Goal: Information Seeking & Learning: Learn about a topic

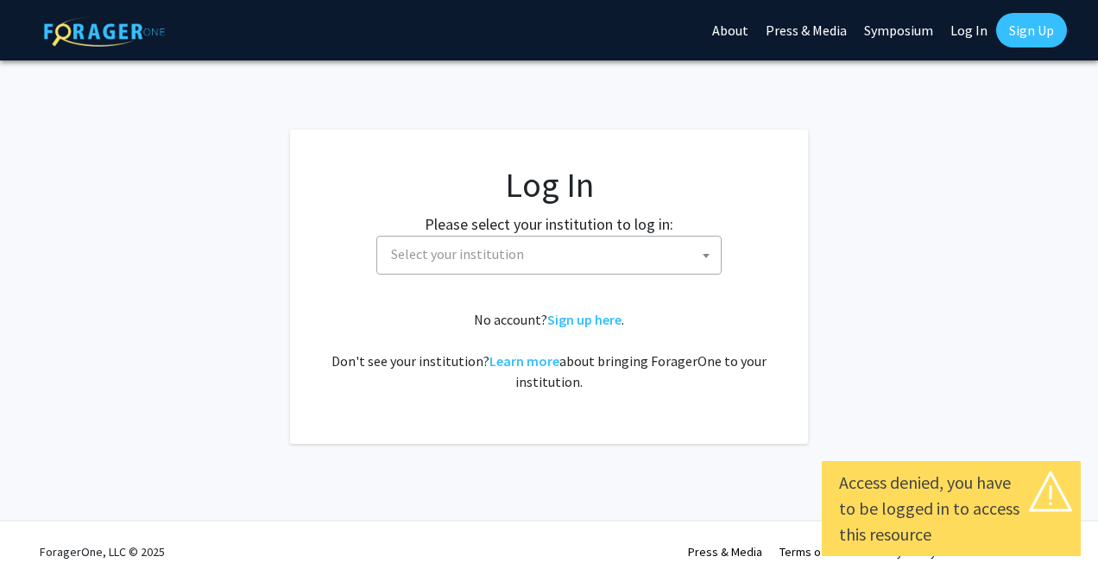
select select
click at [447, 231] on label "Please select your institution to log in:" at bounding box center [549, 223] width 249 height 23
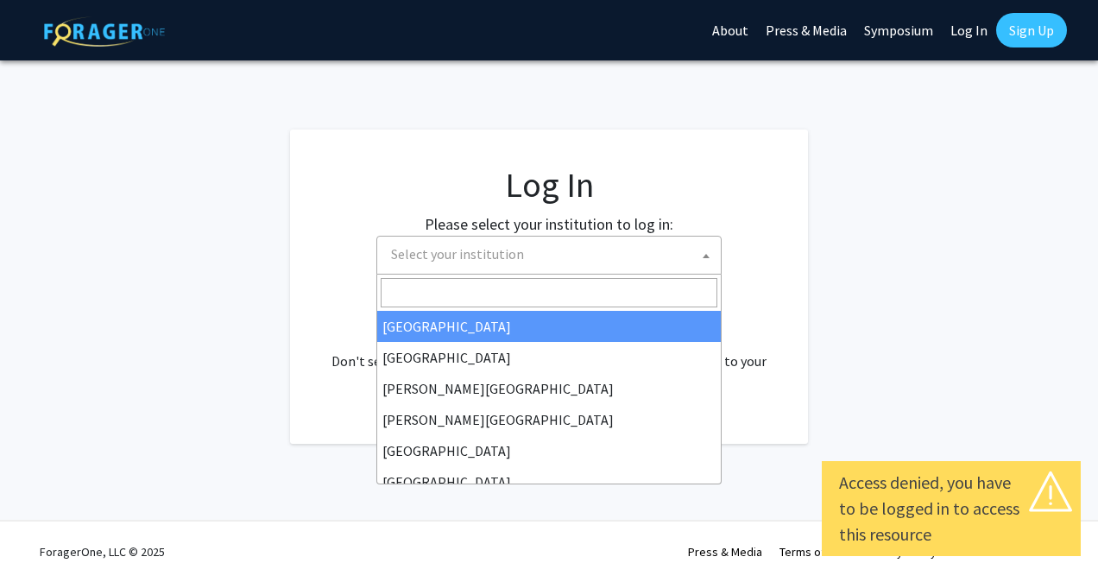
click at [427, 253] on span "Select your institution" at bounding box center [457, 253] width 133 height 17
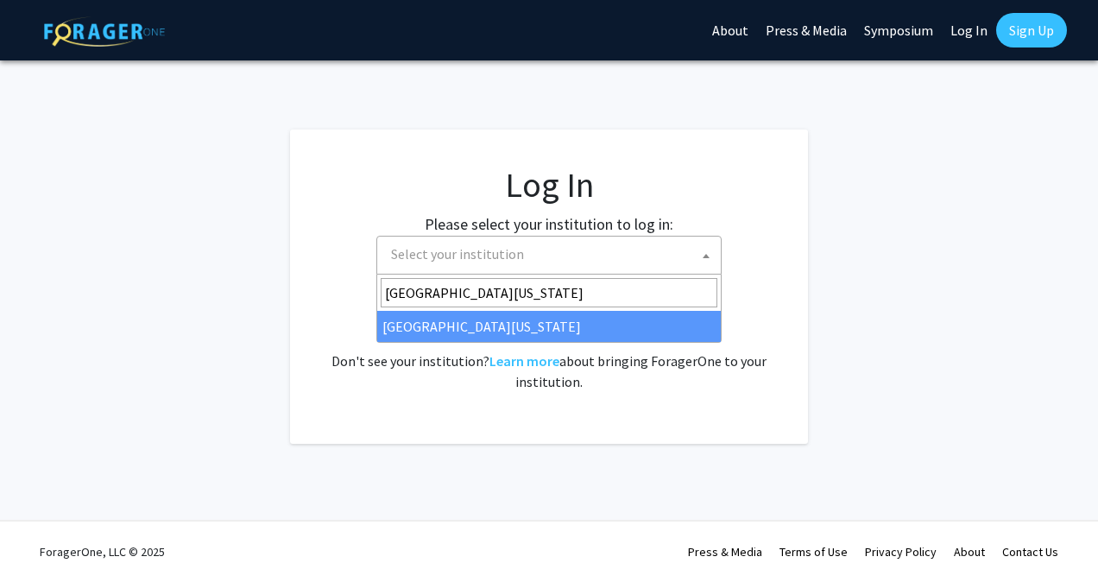
type input "University of Missouri"
select select "33"
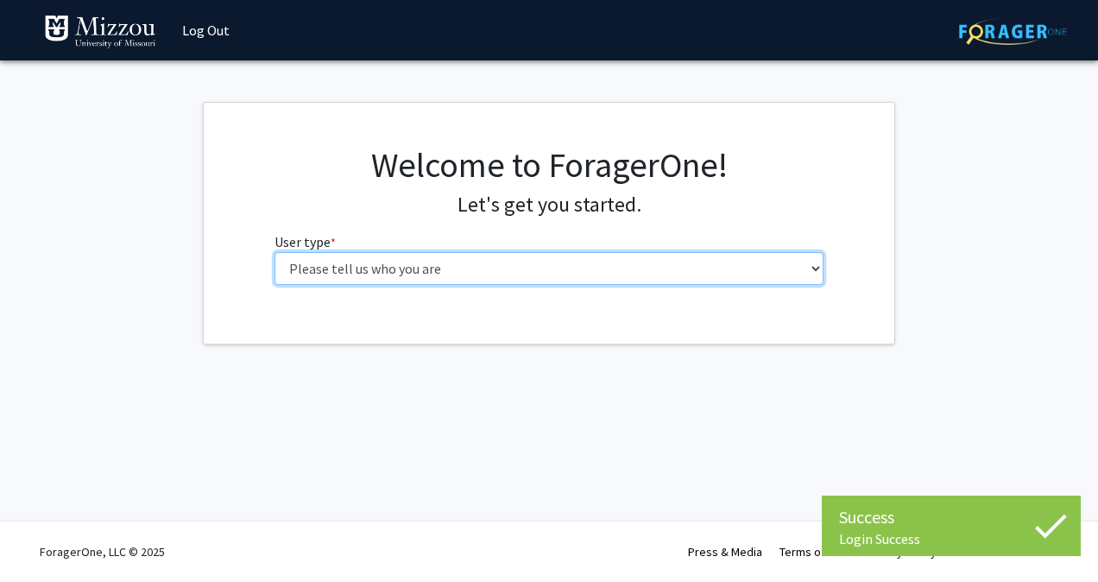
click at [432, 266] on select "Please tell us who you are Undergraduate Student Master's Student Doctoral Cand…" at bounding box center [550, 268] width 550 height 33
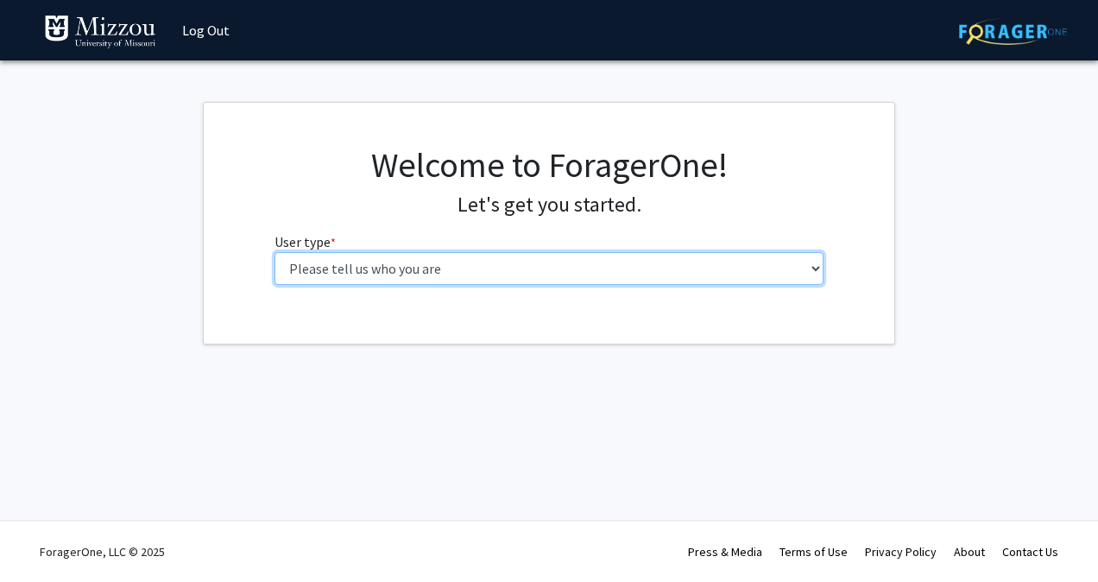
select select "1: undergrad"
click at [275, 252] on select "Please tell us who you are Undergraduate Student Master's Student Doctoral Cand…" at bounding box center [550, 268] width 550 height 33
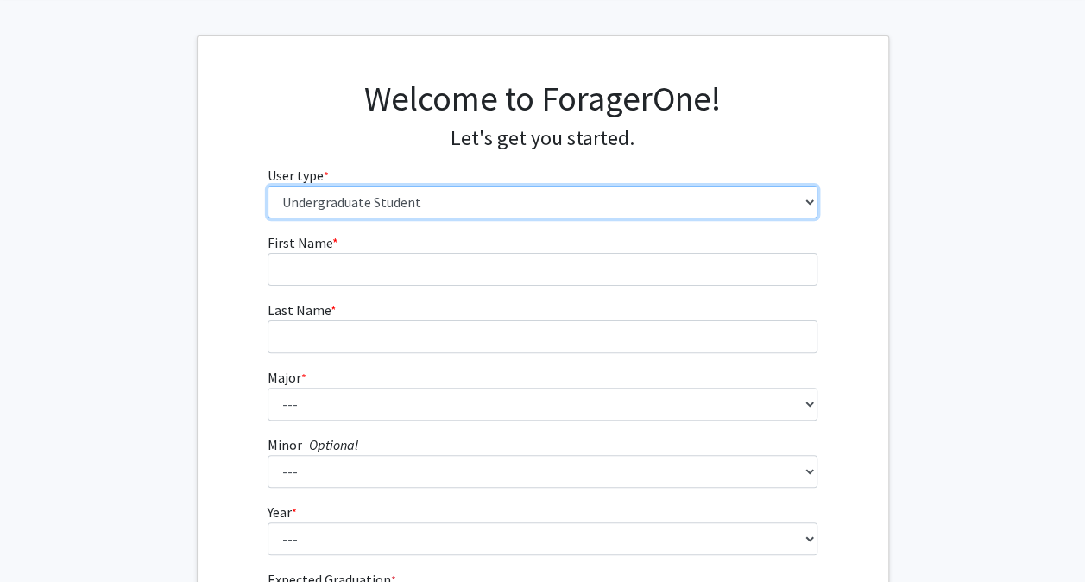
scroll to position [66, 0]
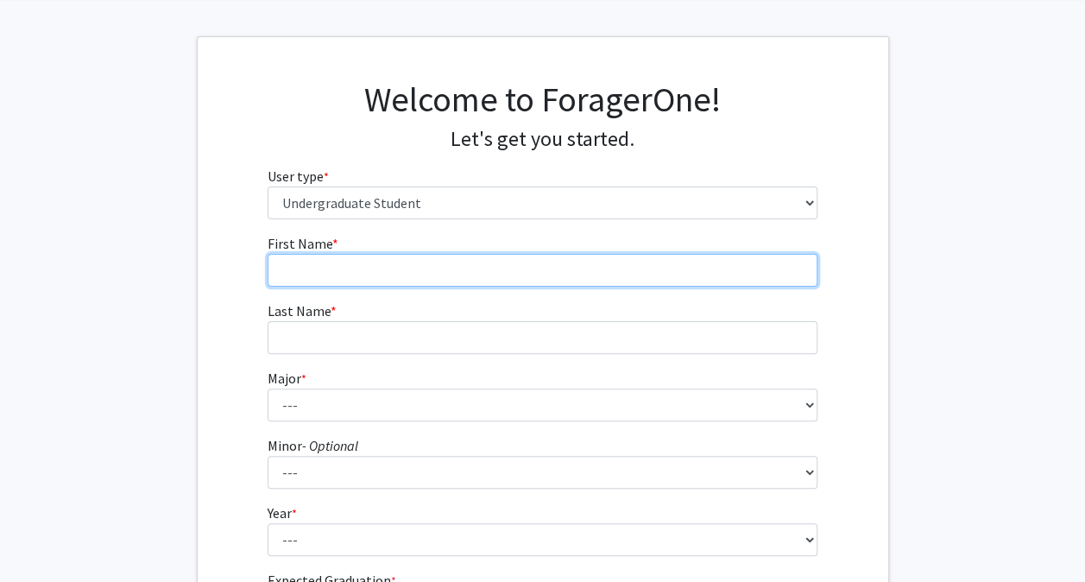
click at [311, 271] on input "First Name * required" at bounding box center [543, 270] width 550 height 33
type input "[PERSON_NAME]"
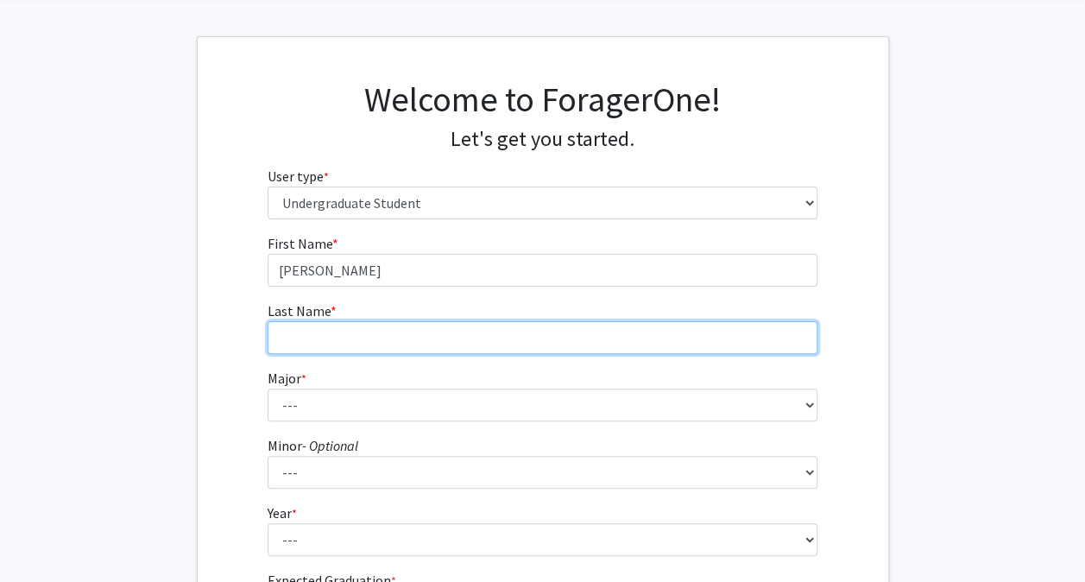
click at [342, 334] on input "Last Name * required" at bounding box center [543, 337] width 550 height 33
type input "Parai"
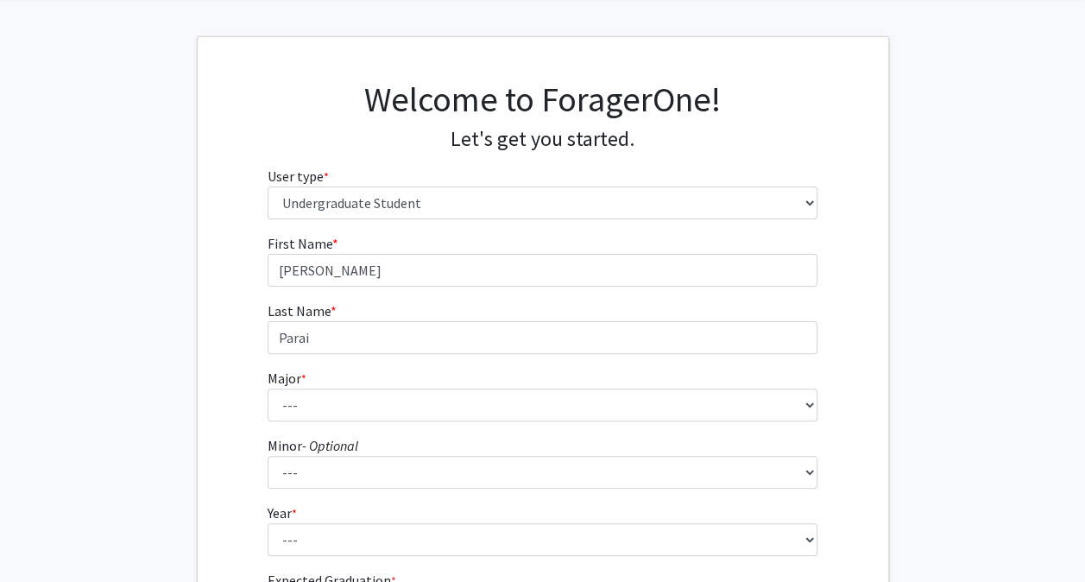
click at [240, 353] on div "First Name * required [PERSON_NAME] Last Name * required Parai Major * required…" at bounding box center [543, 449] width 691 height 433
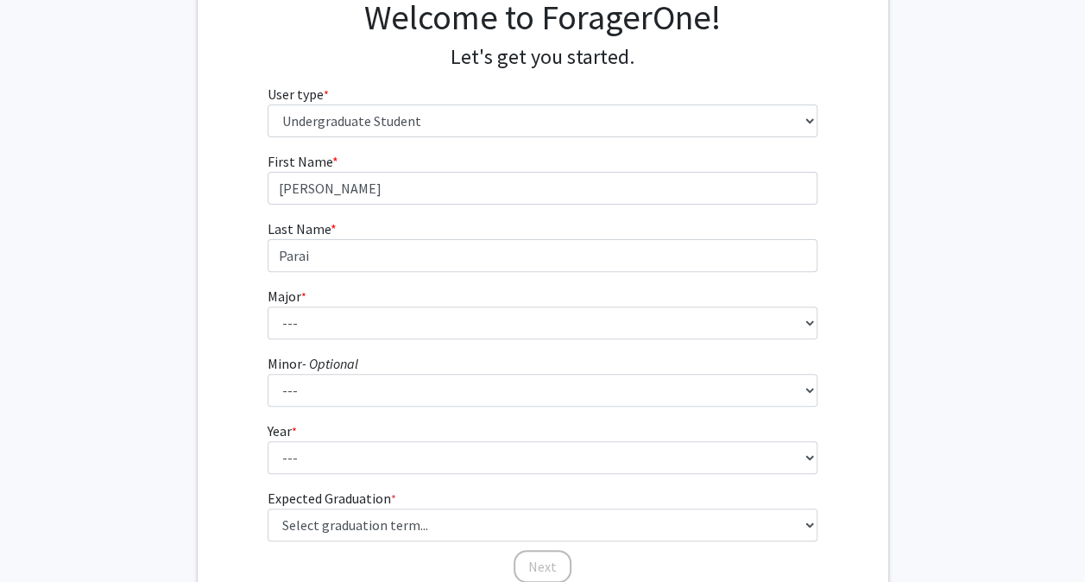
scroll to position [149, 0]
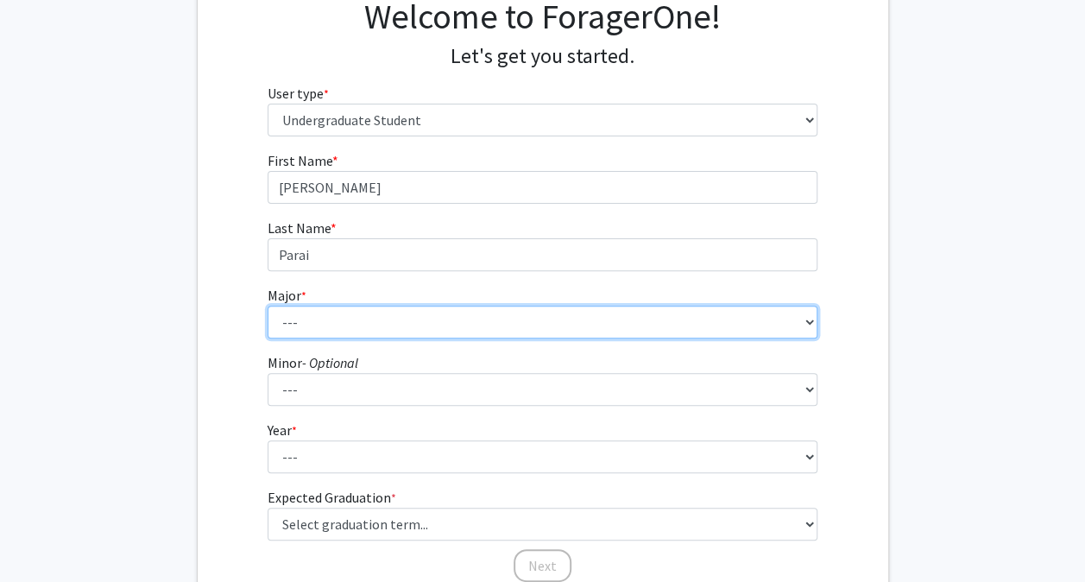
click at [307, 312] on select "--- Agribusiness Management Agricultural Education Agricultural Education: Comm…" at bounding box center [543, 322] width 550 height 33
select select "18: 2507"
click at [268, 306] on select "--- Agribusiness Management Agricultural Education Agricultural Education: Comm…" at bounding box center [543, 322] width 550 height 33
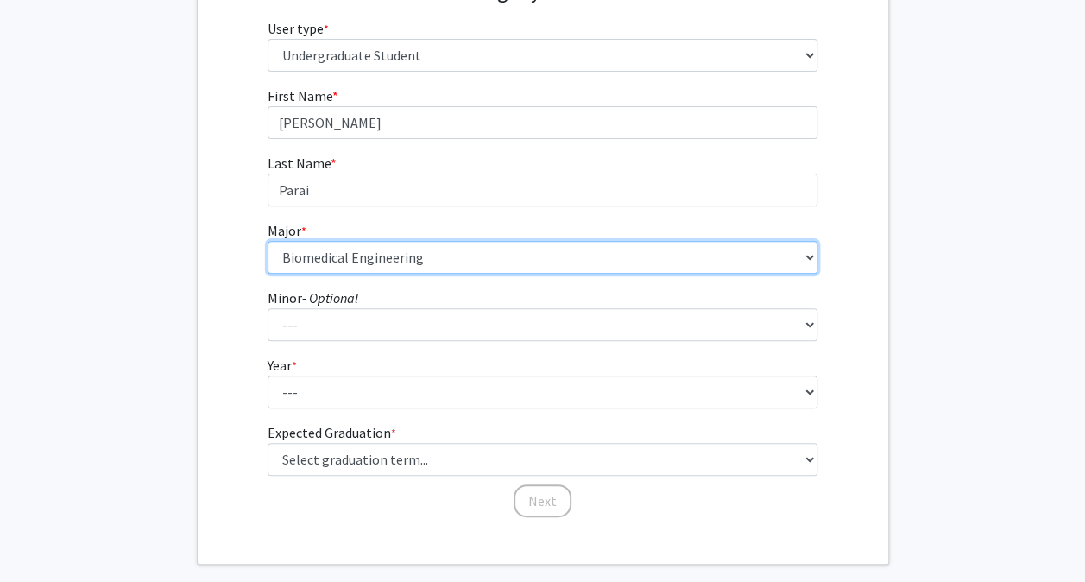
scroll to position [214, 0]
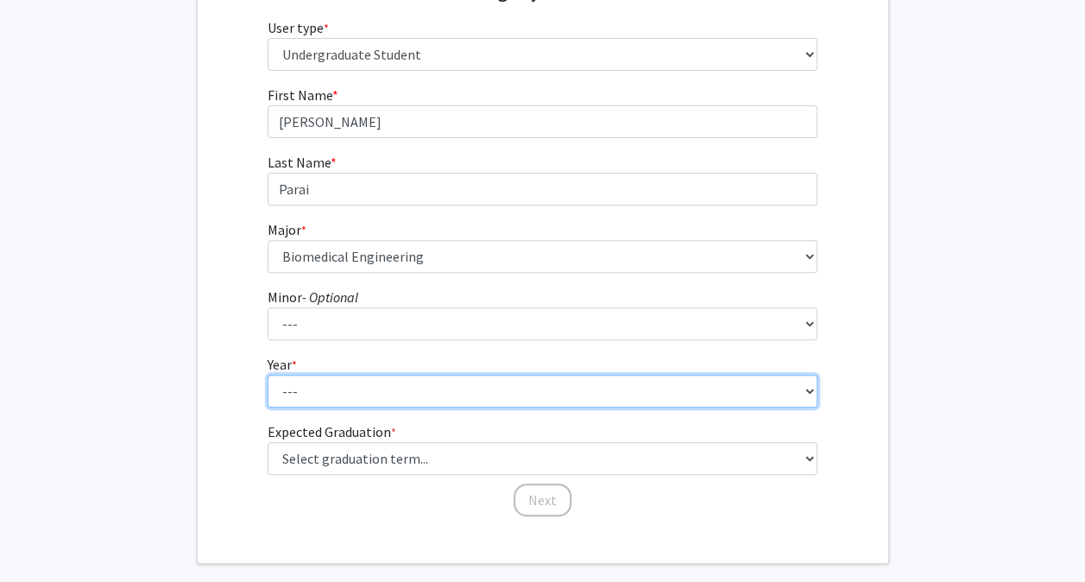
click at [307, 397] on select "--- First-year Sophomore Junior Senior Postbaccalaureate Certificate" at bounding box center [543, 391] width 550 height 33
select select "1: first-year"
click at [268, 375] on select "--- First-year Sophomore Junior Senior Postbaccalaureate Certificate" at bounding box center [543, 391] width 550 height 33
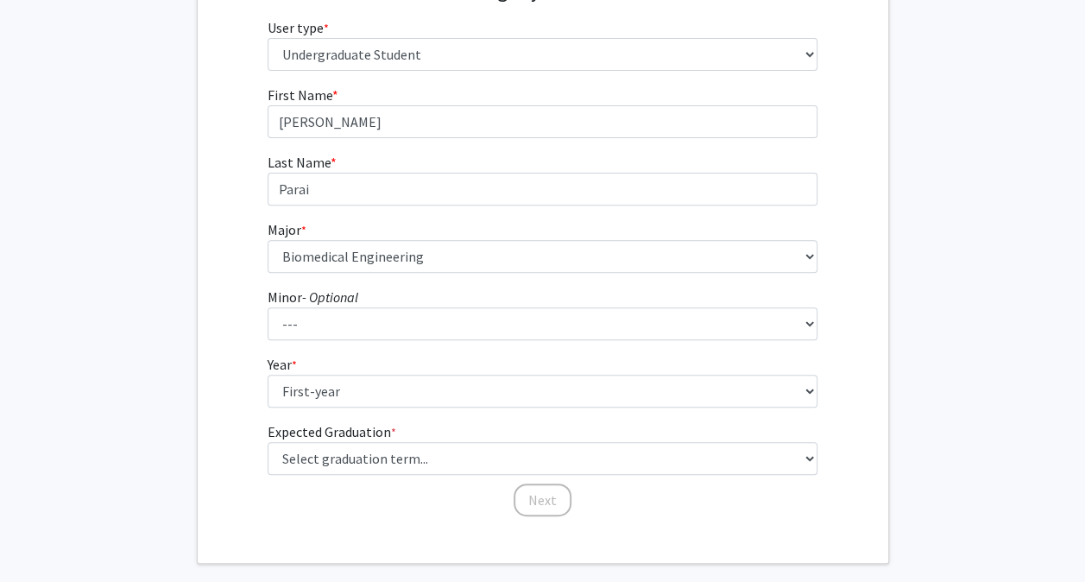
click at [225, 370] on div "First Name * required [PERSON_NAME] Last Name * required Parai Major * required…" at bounding box center [543, 301] width 691 height 433
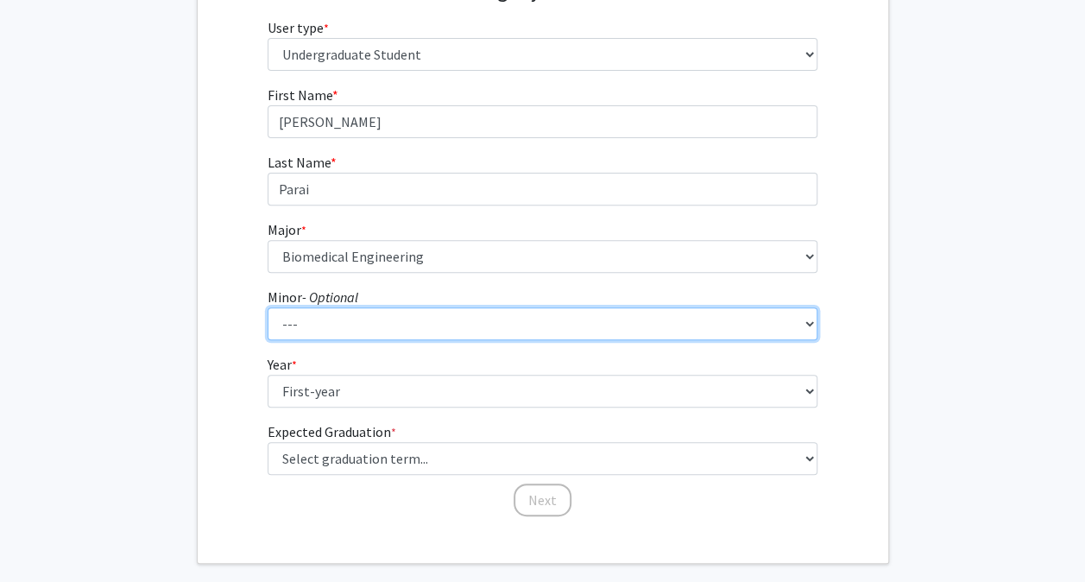
click at [395, 326] on select "--- Accountancy Aerospace Engineering Aerospace Studies Agribusiness Management…" at bounding box center [543, 323] width 550 height 33
select select "64: 2020"
click at [268, 307] on select "--- Accountancy Aerospace Engineering Aerospace Studies Agribusiness Management…" at bounding box center [543, 323] width 550 height 33
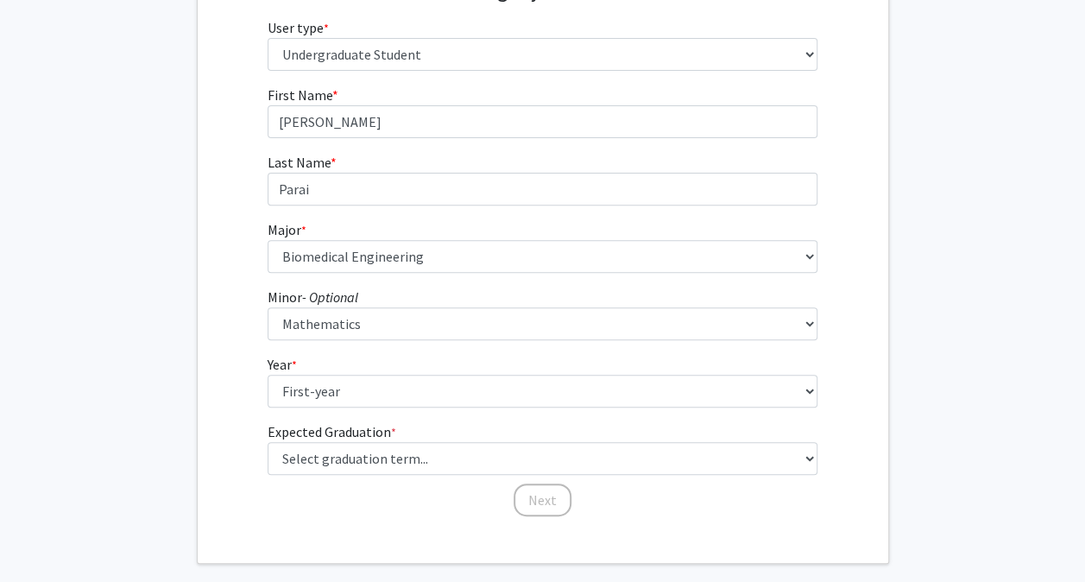
click at [207, 318] on div "First Name * required [PERSON_NAME] Last Name * required Parai Major * required…" at bounding box center [543, 301] width 691 height 433
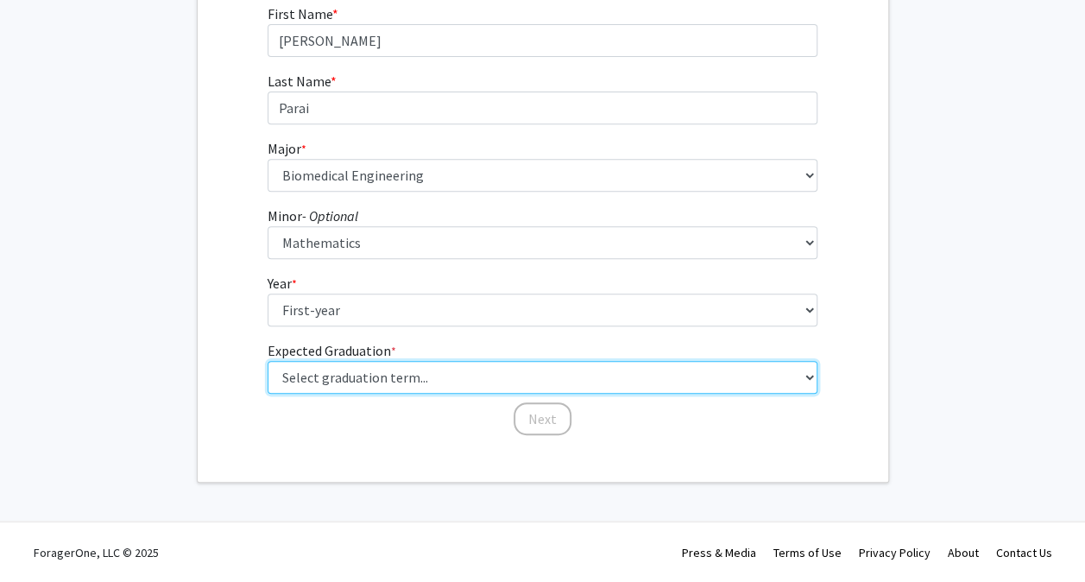
click at [326, 374] on select "Select graduation term... Spring 2025 Summer 2025 Fall 2025 Winter 2025 Spring …" at bounding box center [543, 377] width 550 height 33
select select "17: spring_2029"
click at [268, 361] on select "Select graduation term... Spring 2025 Summer 2025 Fall 2025 Winter 2025 Spring …" at bounding box center [543, 377] width 550 height 33
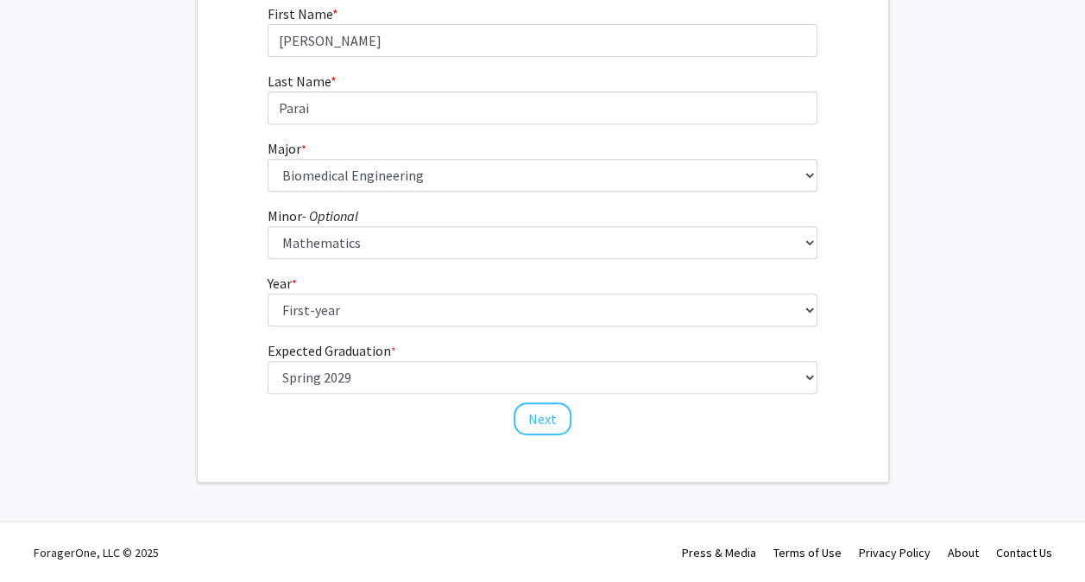
click at [230, 358] on div "First Name * required [PERSON_NAME] Last Name * required Parai Major * required…" at bounding box center [543, 219] width 691 height 433
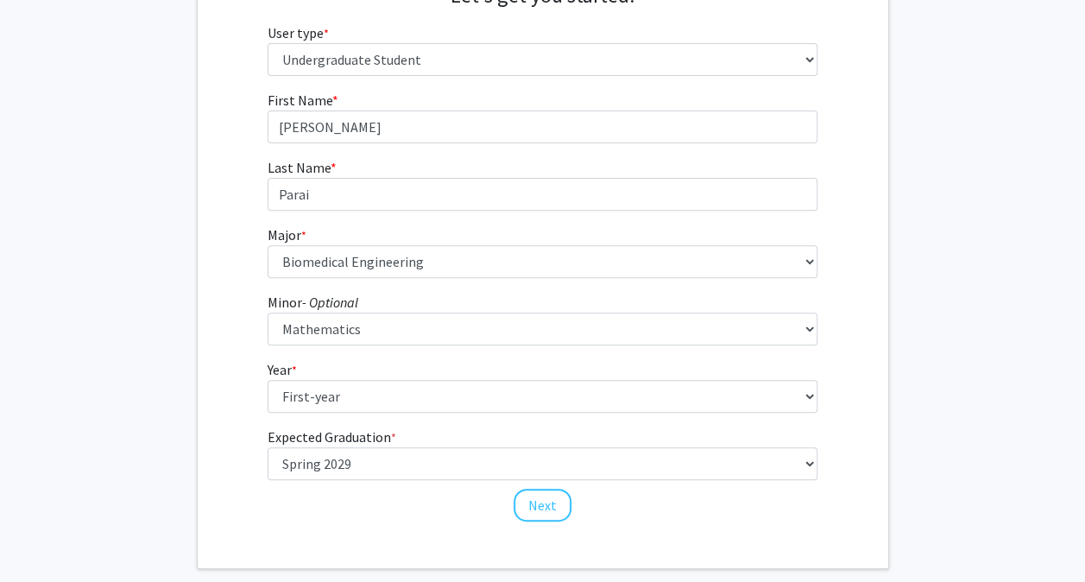
scroll to position [210, 0]
click at [545, 504] on button "Next" at bounding box center [543, 504] width 58 height 33
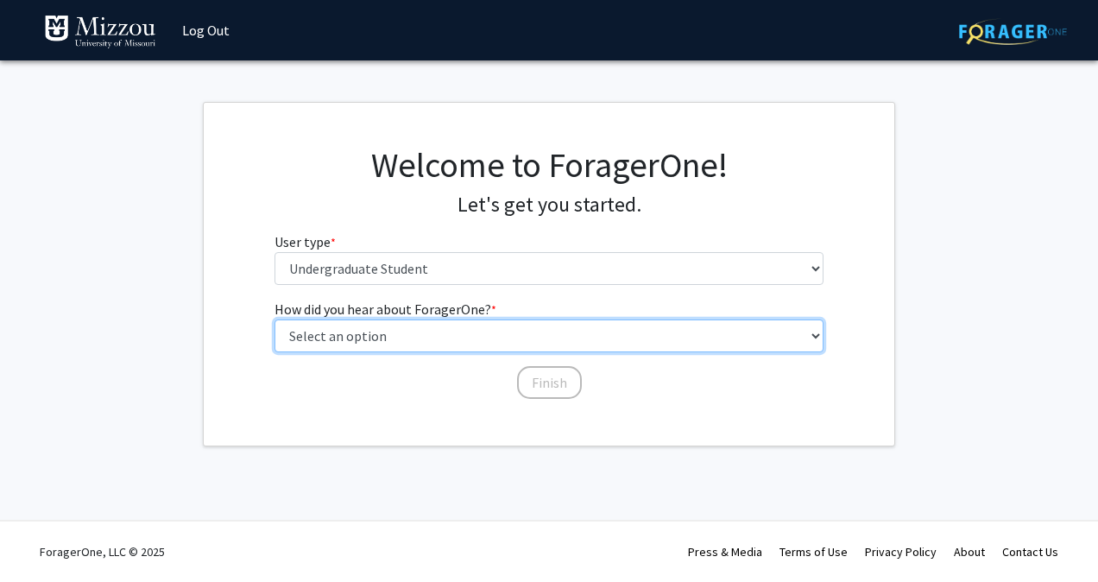
click at [380, 333] on select "Select an option Peer/student recommendation Faculty/staff recommendation Unive…" at bounding box center [550, 335] width 550 height 33
select select "3: university_website"
click at [275, 319] on select "Select an option Peer/student recommendation Faculty/staff recommendation Unive…" at bounding box center [550, 335] width 550 height 33
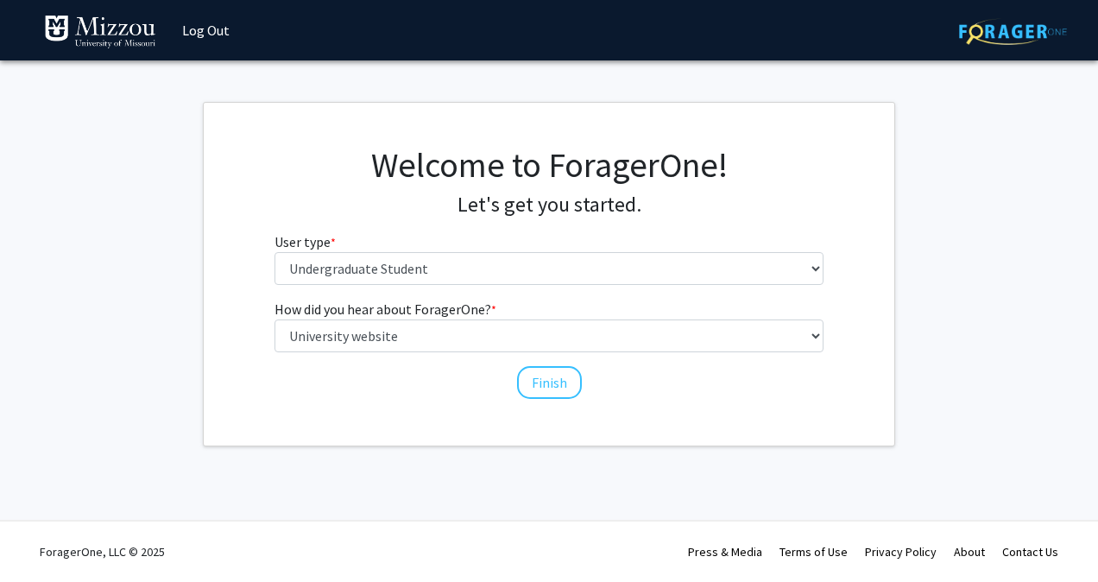
click at [431, 413] on div "Welcome to ForagerOne! Let's get you started. User type * required Please tell …" at bounding box center [549, 274] width 691 height 343
click at [549, 378] on button "Finish" at bounding box center [549, 382] width 65 height 33
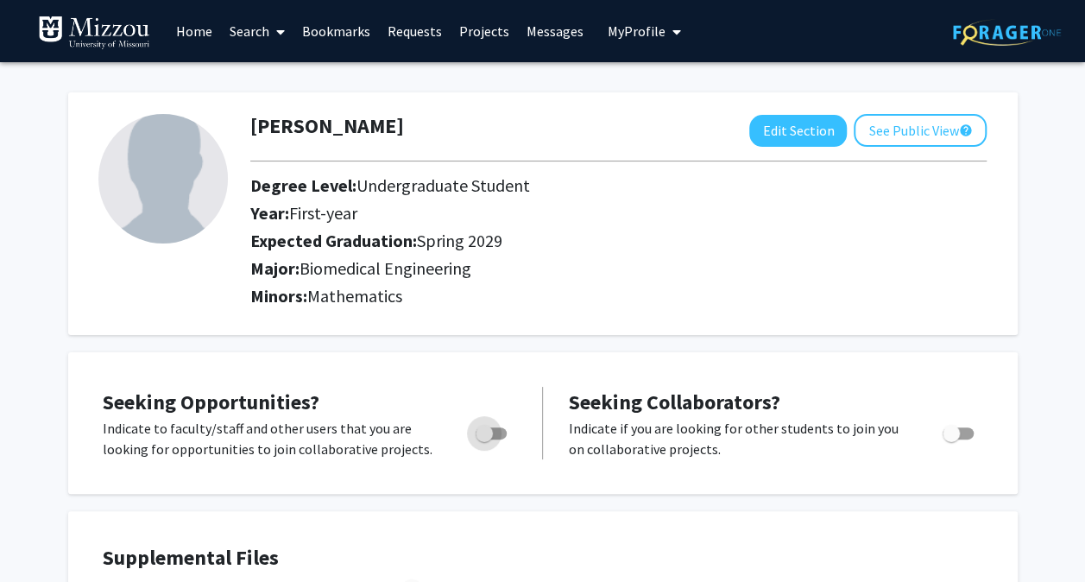
click at [501, 437] on span "Toggle" at bounding box center [491, 433] width 31 height 12
click at [484, 439] on input "Are you actively seeking opportunities?" at bounding box center [484, 439] width 1 height 1
checkbox input "true"
click at [463, 29] on link "Projects" at bounding box center [484, 31] width 67 height 60
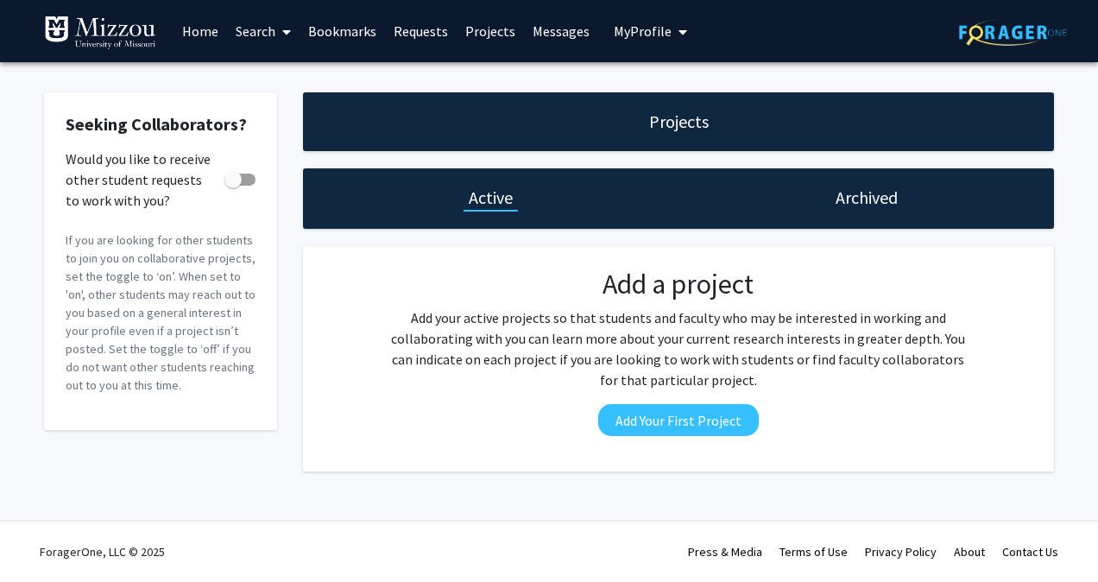
click at [276, 28] on span at bounding box center [283, 32] width 16 height 60
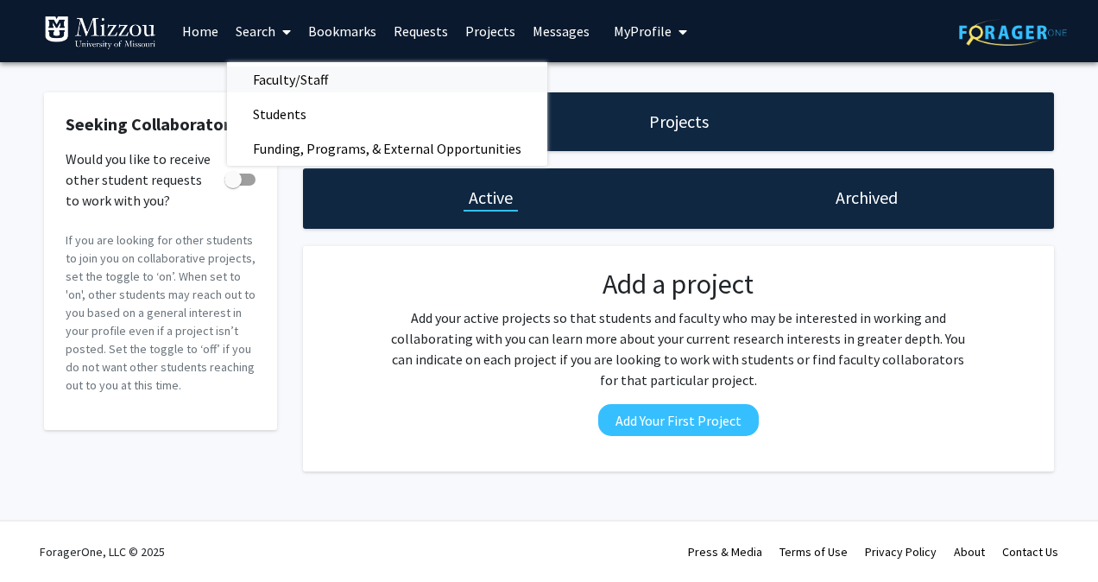
click at [309, 77] on span "Faculty/Staff" at bounding box center [290, 79] width 127 height 35
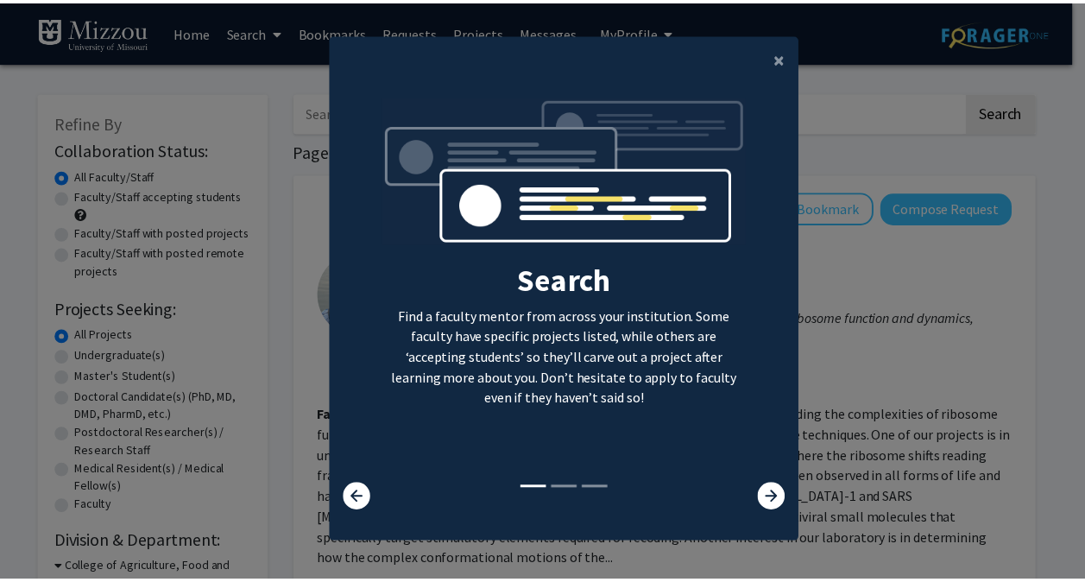
scroll to position [2, 0]
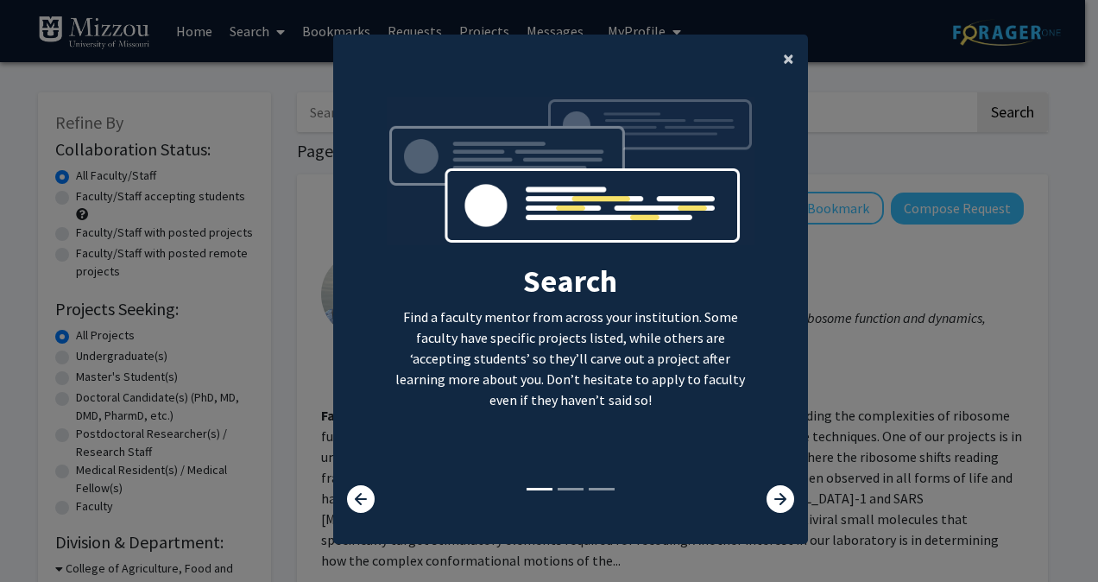
click at [783, 59] on span "×" at bounding box center [788, 58] width 11 height 27
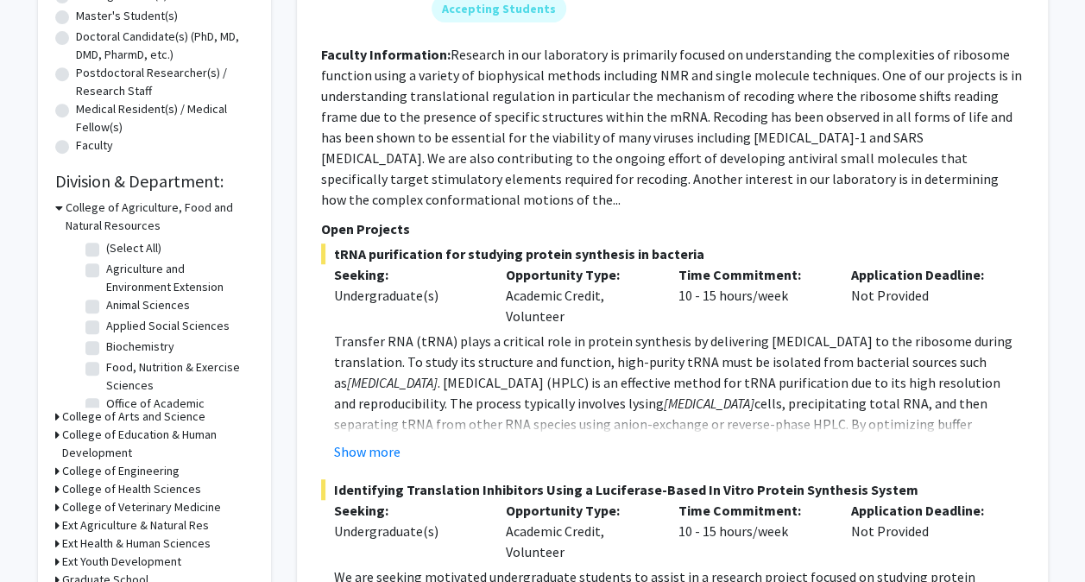
scroll to position [382, 0]
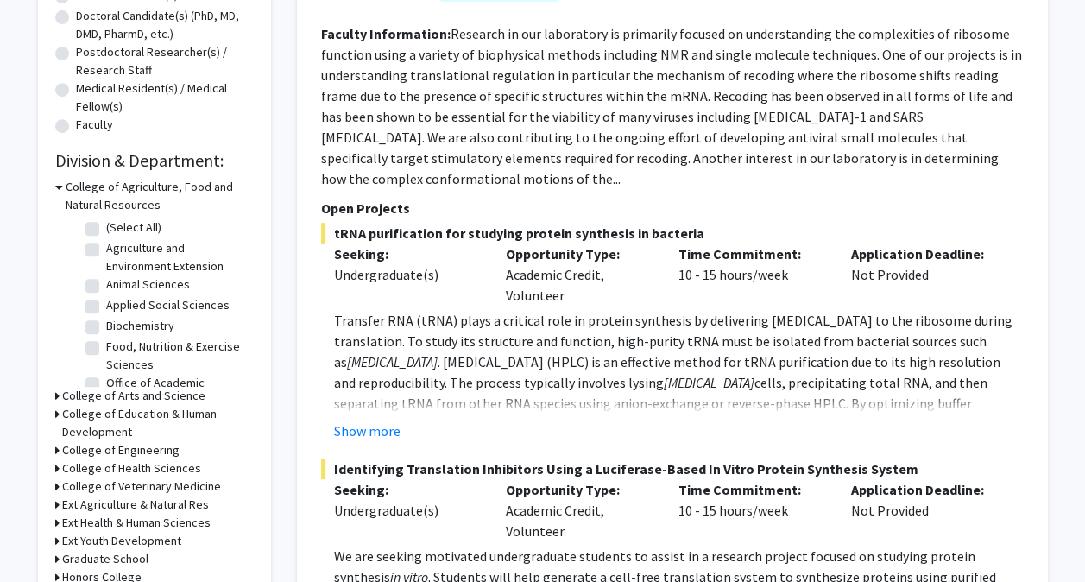
click at [94, 318] on fg-checkbox "Biochemistry Biochemistry" at bounding box center [167, 327] width 164 height 21
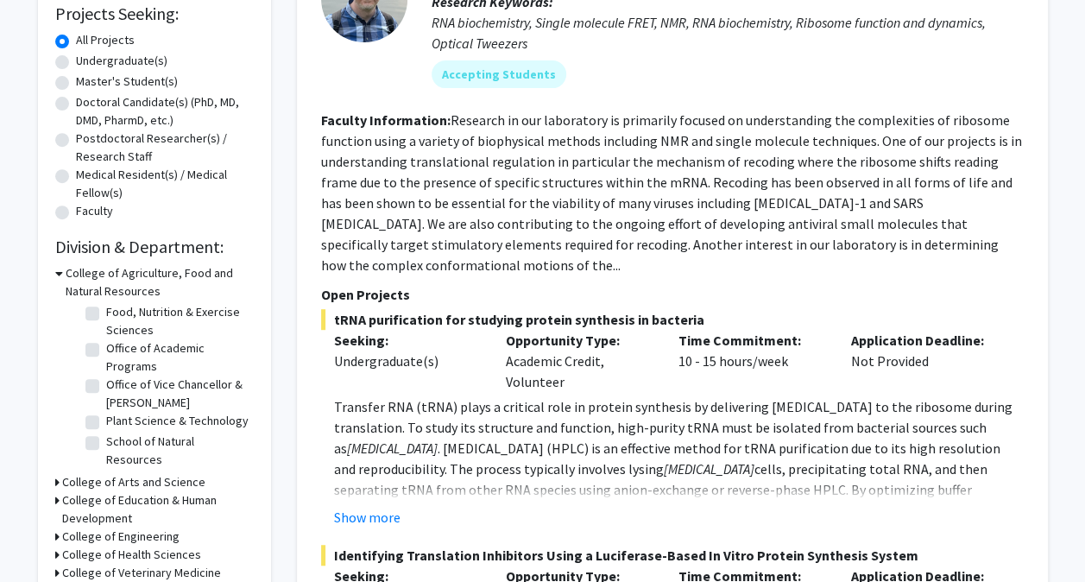
scroll to position [256, 0]
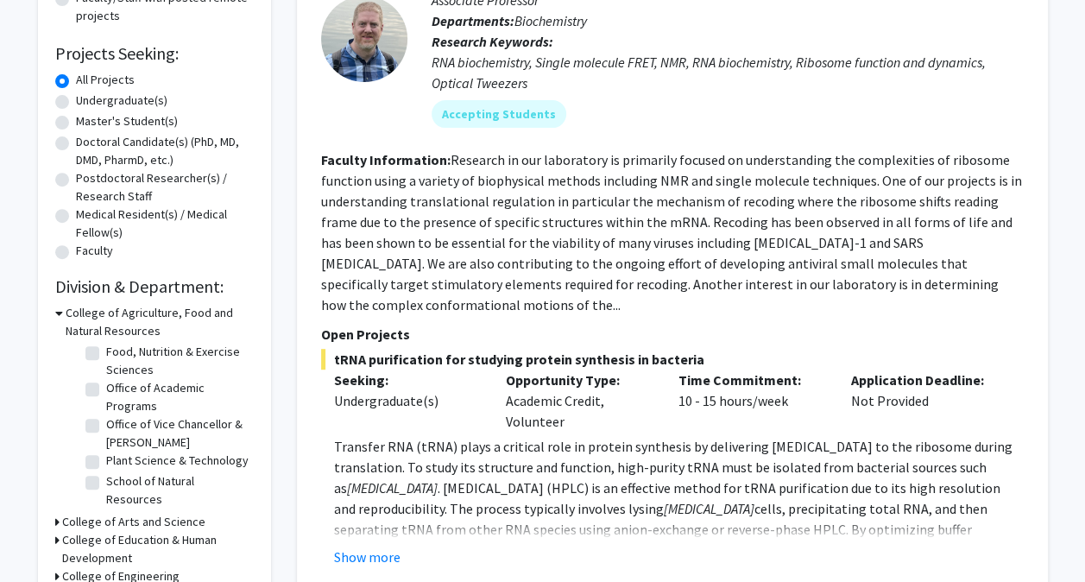
click at [59, 311] on icon at bounding box center [59, 313] width 8 height 18
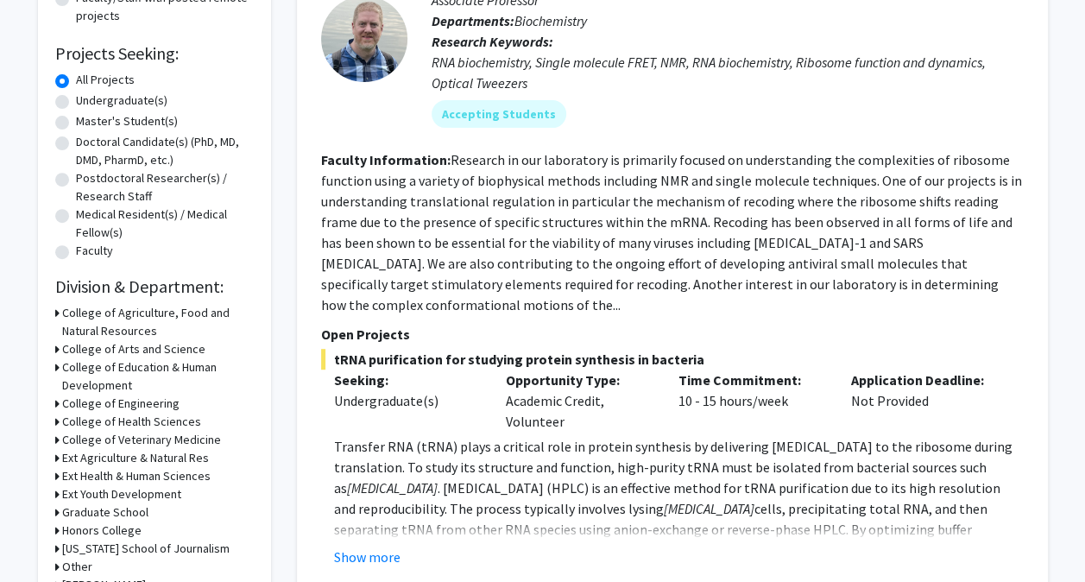
click at [55, 406] on icon at bounding box center [57, 404] width 4 height 18
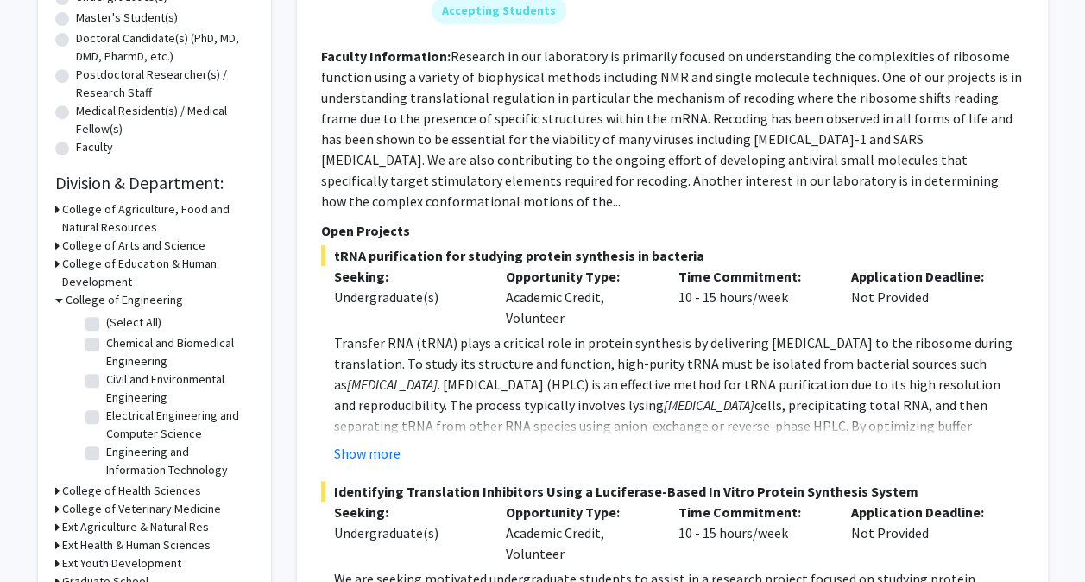
scroll to position [361, 0]
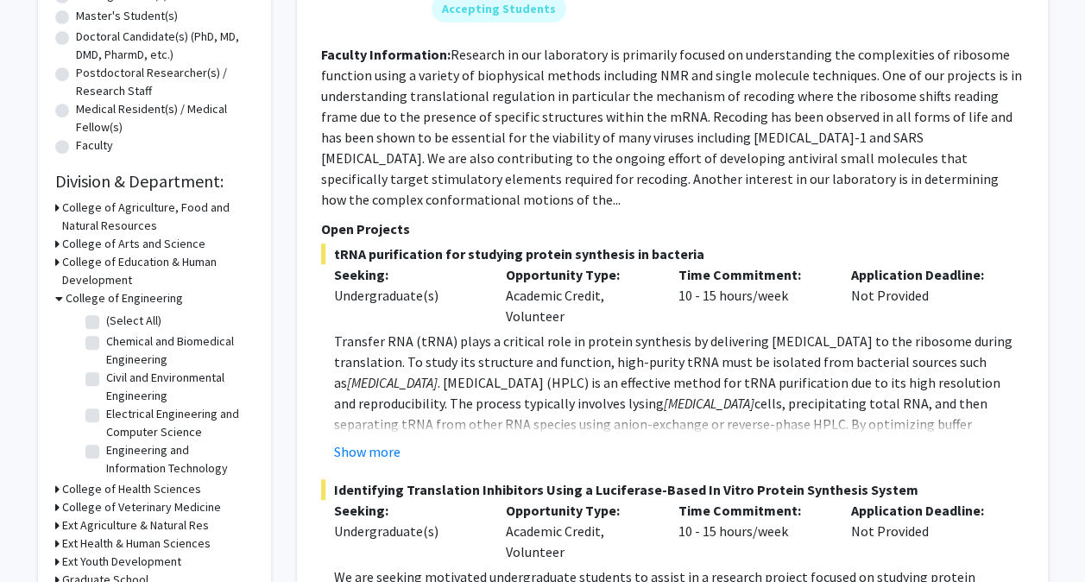
click at [106, 337] on label "Chemical and Biomedical Engineering" at bounding box center [177, 350] width 143 height 36
click at [106, 337] on input "Chemical and Biomedical Engineering" at bounding box center [111, 337] width 11 height 11
checkbox input "true"
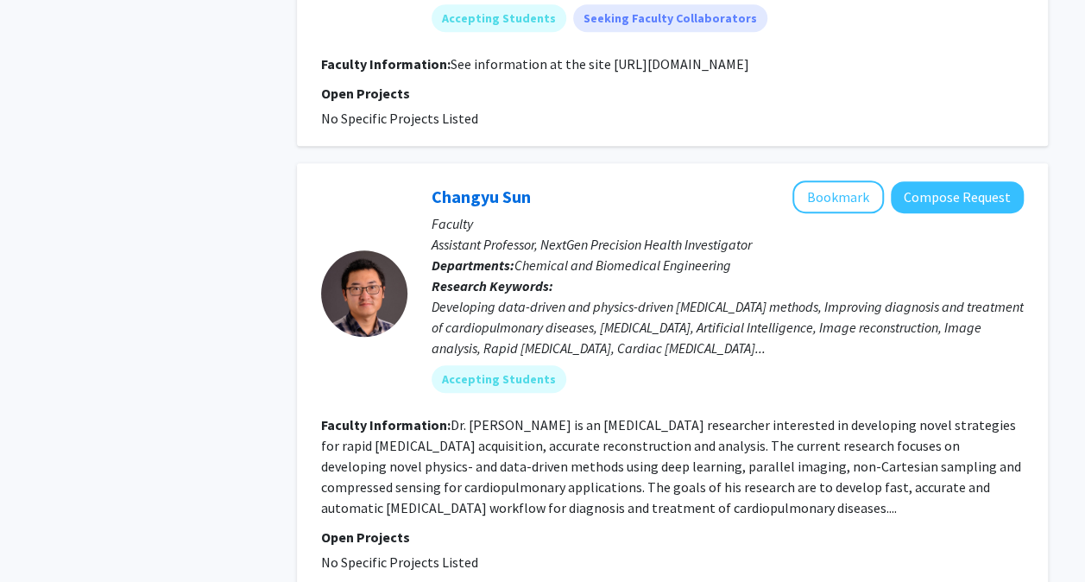
scroll to position [3955, 0]
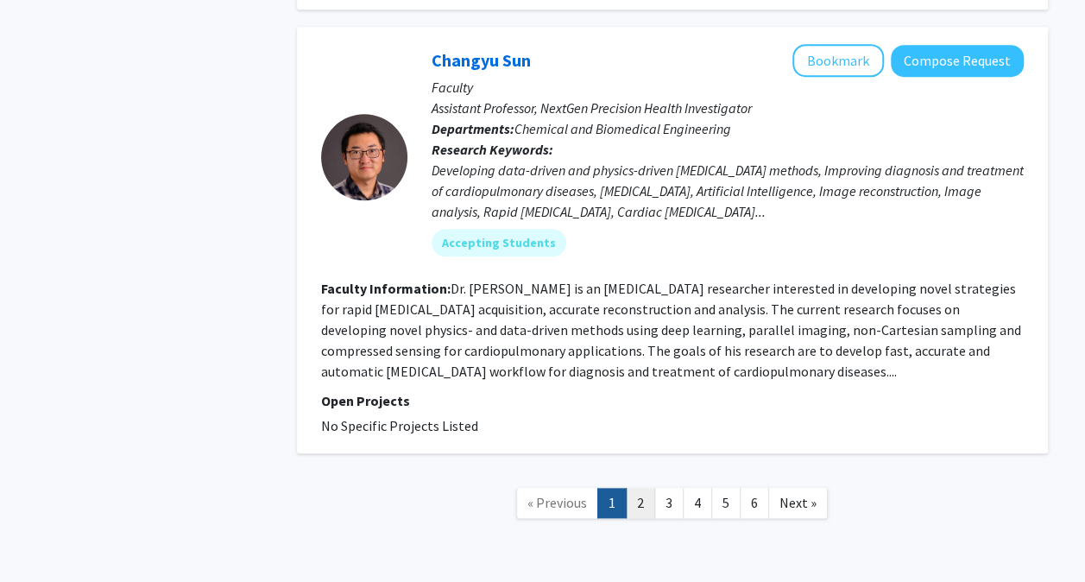
click at [638, 488] on link "2" at bounding box center [640, 503] width 29 height 30
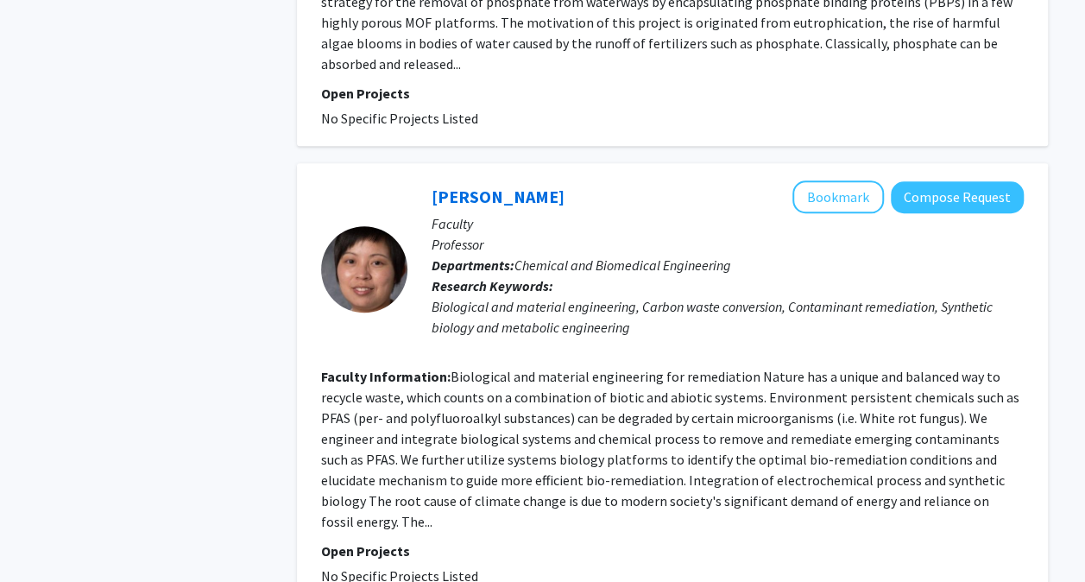
scroll to position [3983, 0]
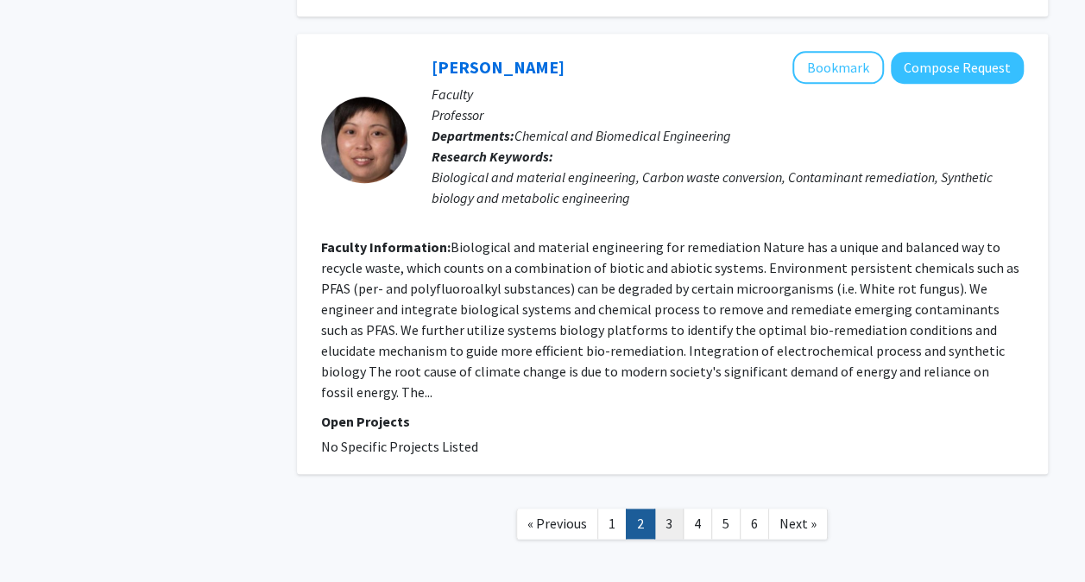
click at [668, 509] on link "3" at bounding box center [668, 524] width 29 height 30
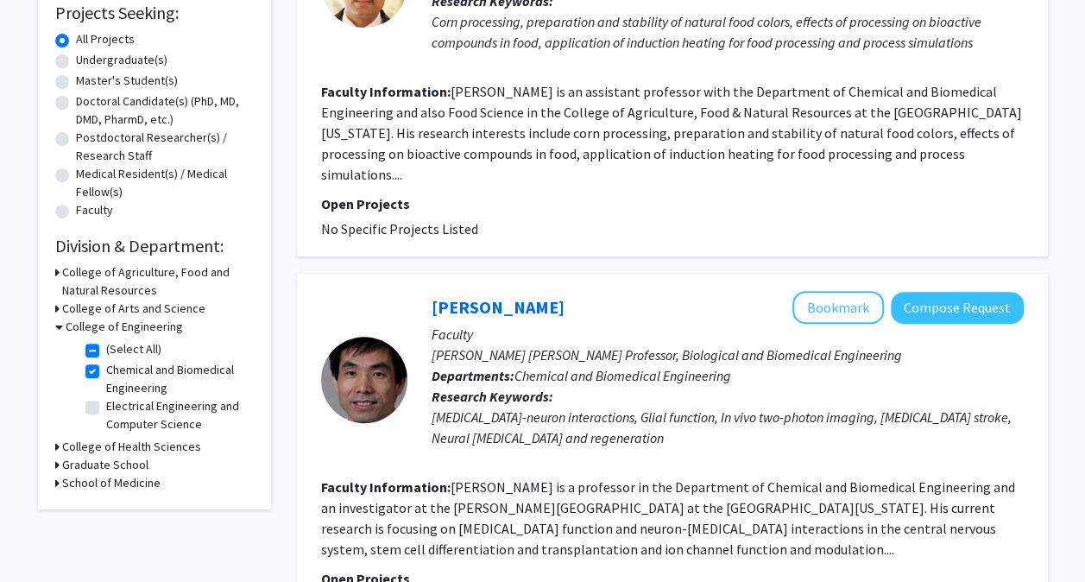
scroll to position [259, 0]
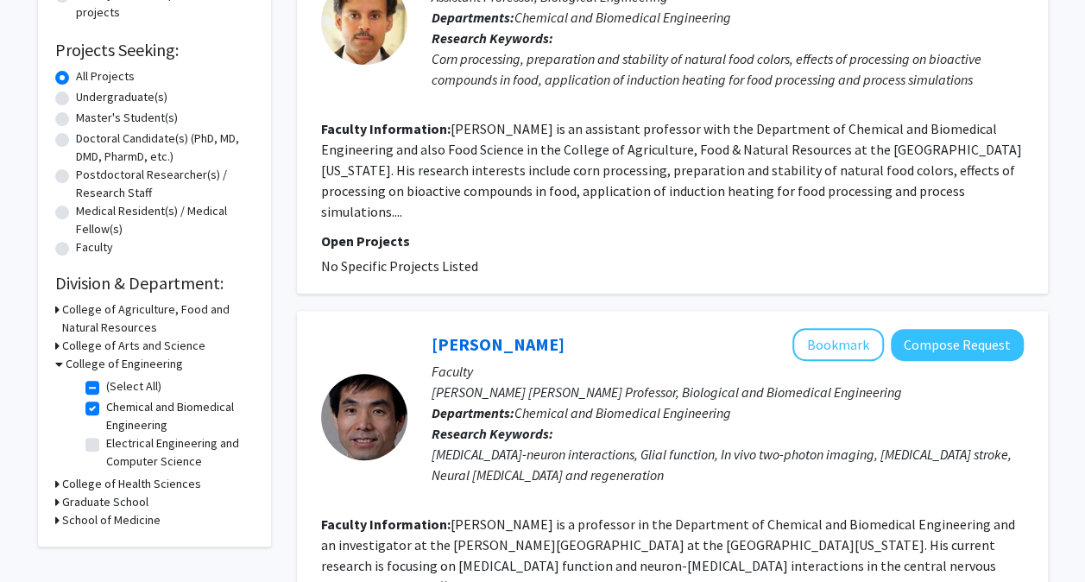
click at [106, 387] on label "(Select All)" at bounding box center [133, 386] width 55 height 18
click at [106, 387] on input "(Select All)" at bounding box center [111, 382] width 11 height 11
checkbox input "false"
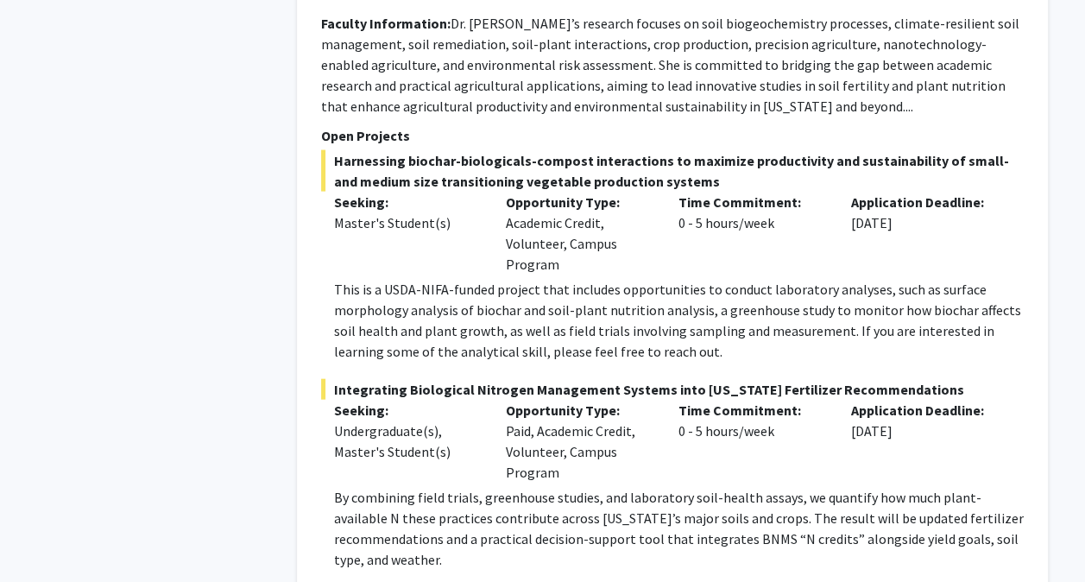
scroll to position [1763, 0]
